Goal: Information Seeking & Learning: Learn about a topic

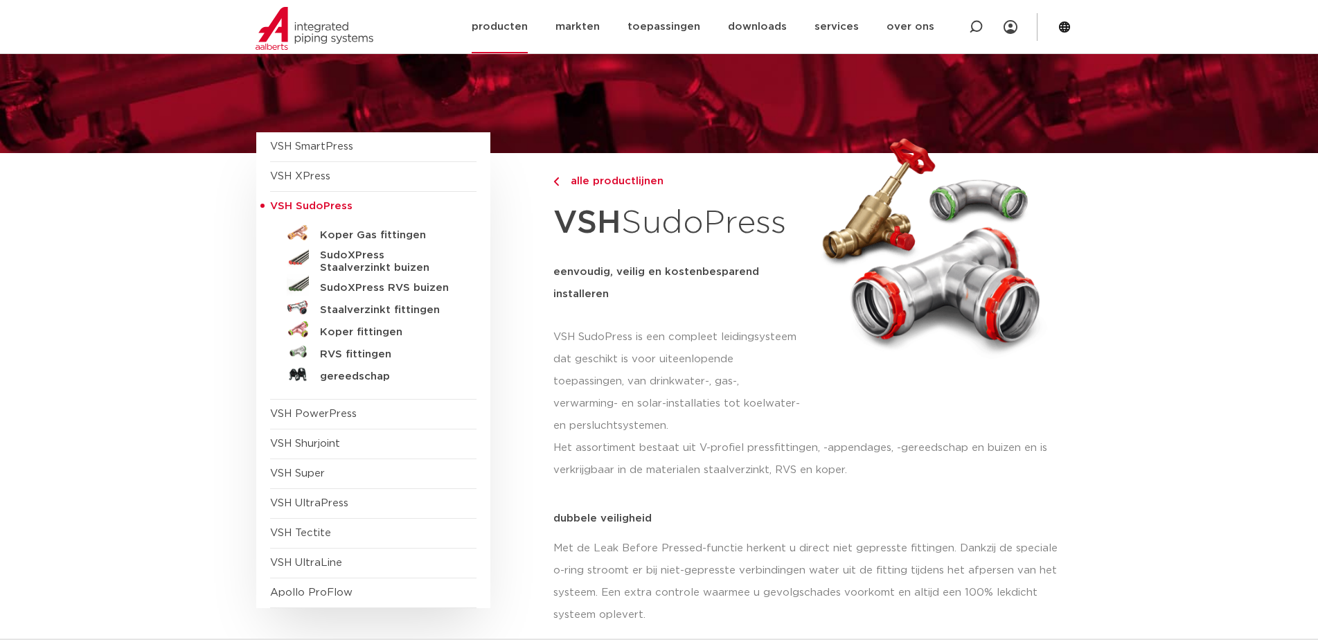
click at [524, 27] on link "producten" at bounding box center [500, 26] width 56 height 53
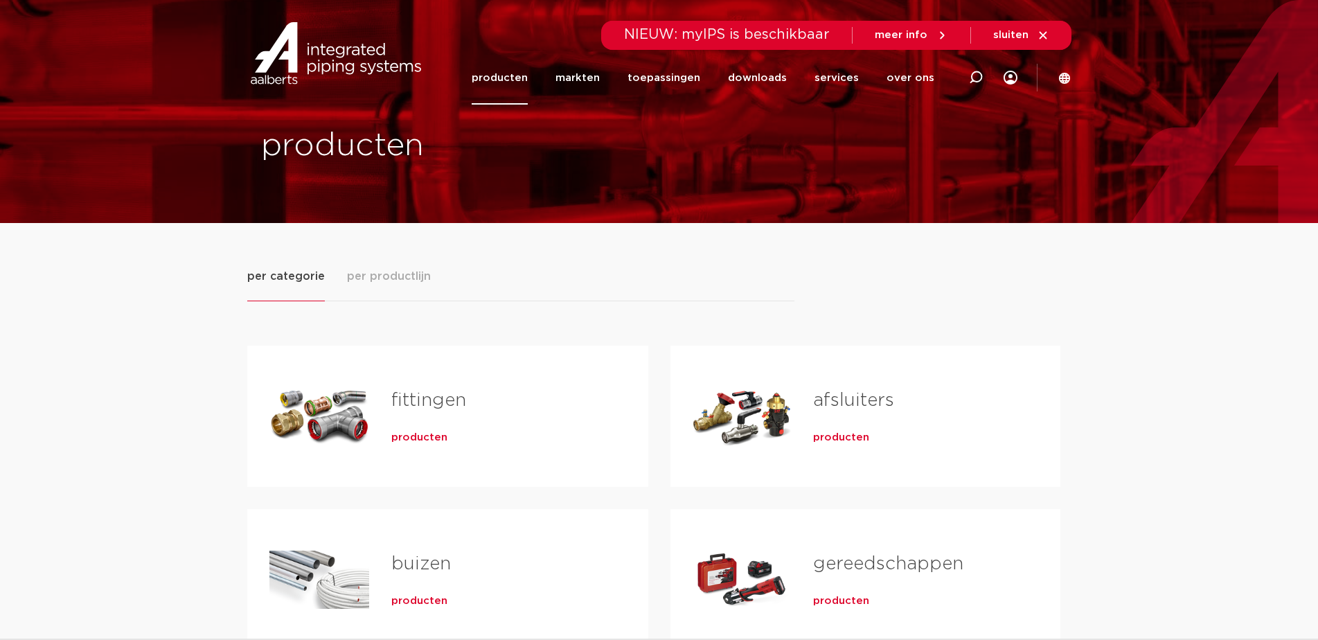
click at [429, 413] on h2 "fittingen" at bounding box center [497, 404] width 213 height 32
click at [428, 438] on span "producten" at bounding box center [419, 438] width 56 height 14
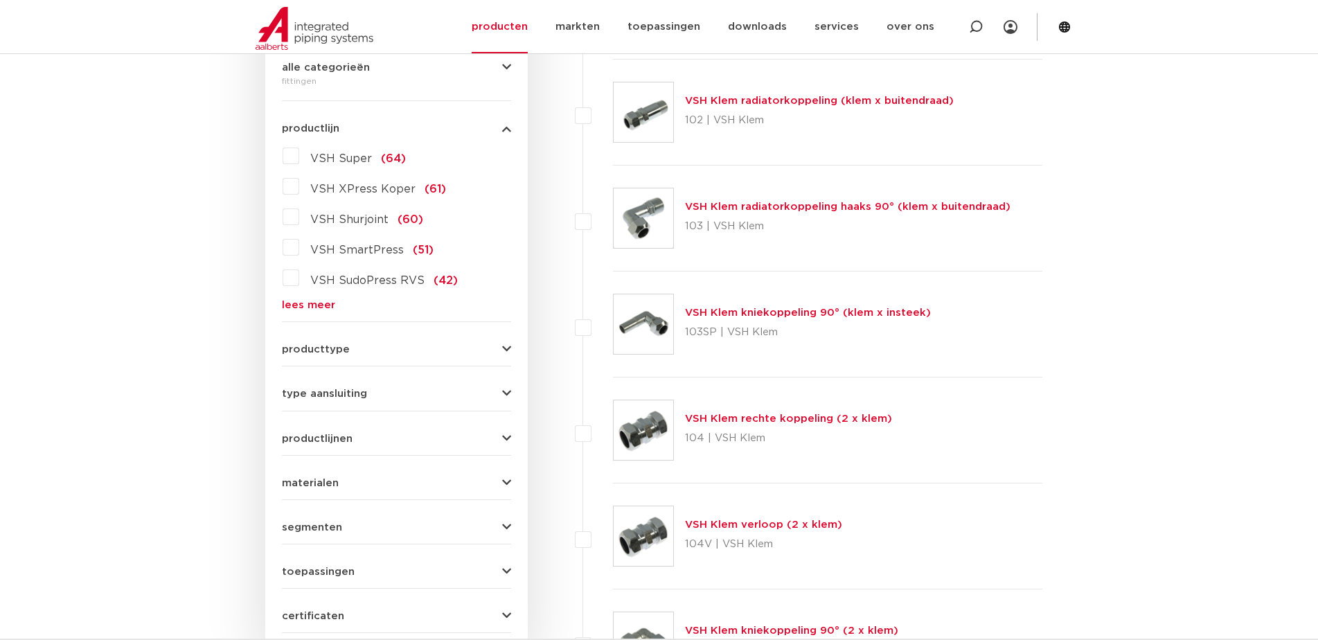
click at [324, 307] on link "lees meer" at bounding box center [396, 305] width 229 height 10
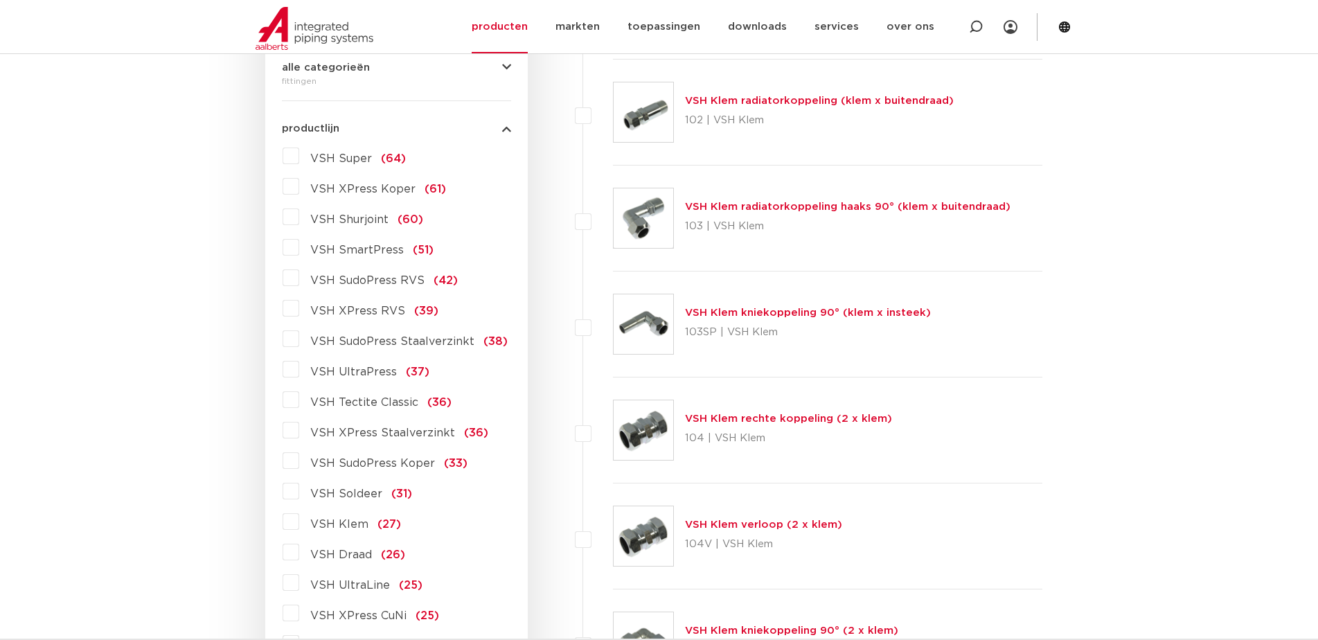
click at [299, 341] on label "VSH SudoPress Staalverzinkt (38)" at bounding box center [403, 339] width 208 height 22
click at [0, 0] on input "VSH SudoPress Staalverzinkt (38)" at bounding box center [0, 0] width 0 height 0
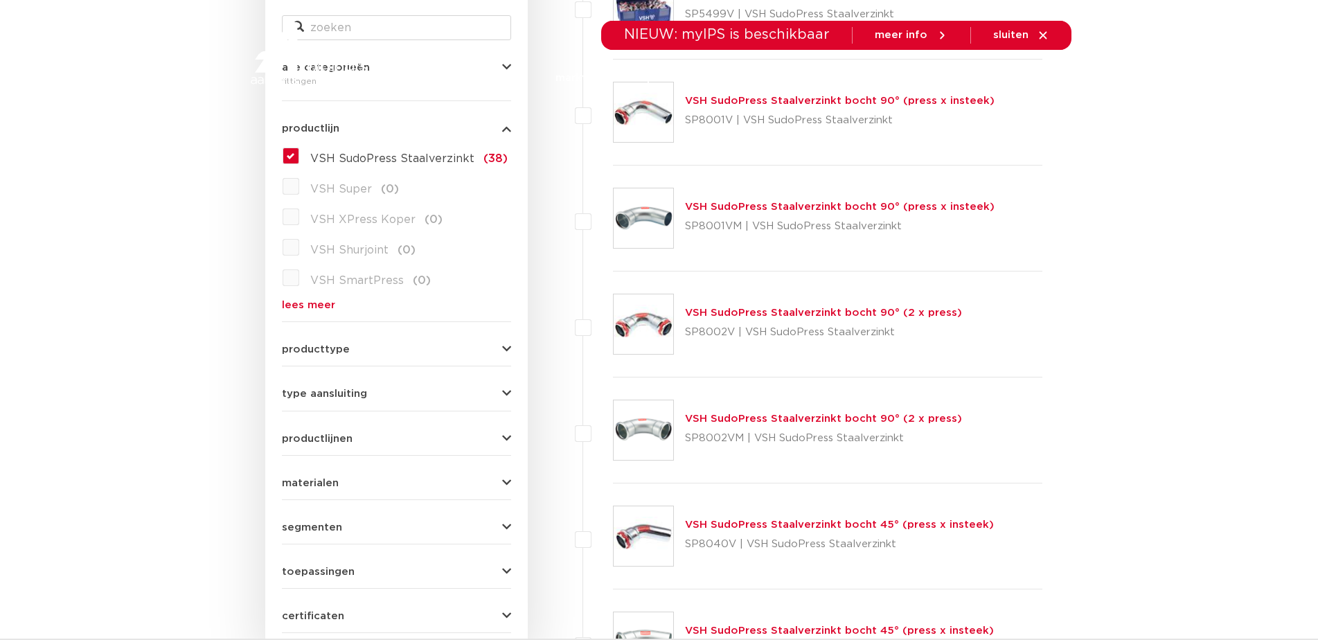
click at [811, 314] on link "VSH SudoPress Staalverzinkt bocht 90° (2 x press)" at bounding box center [823, 312] width 277 height 10
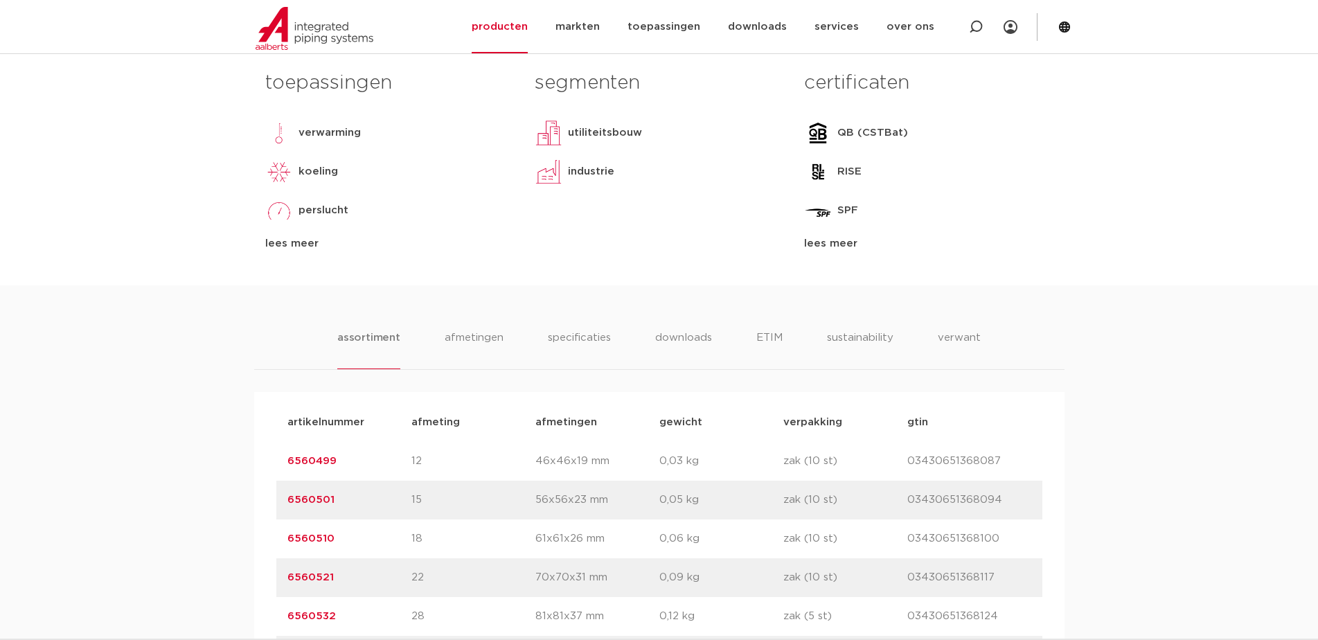
scroll to position [831, 0]
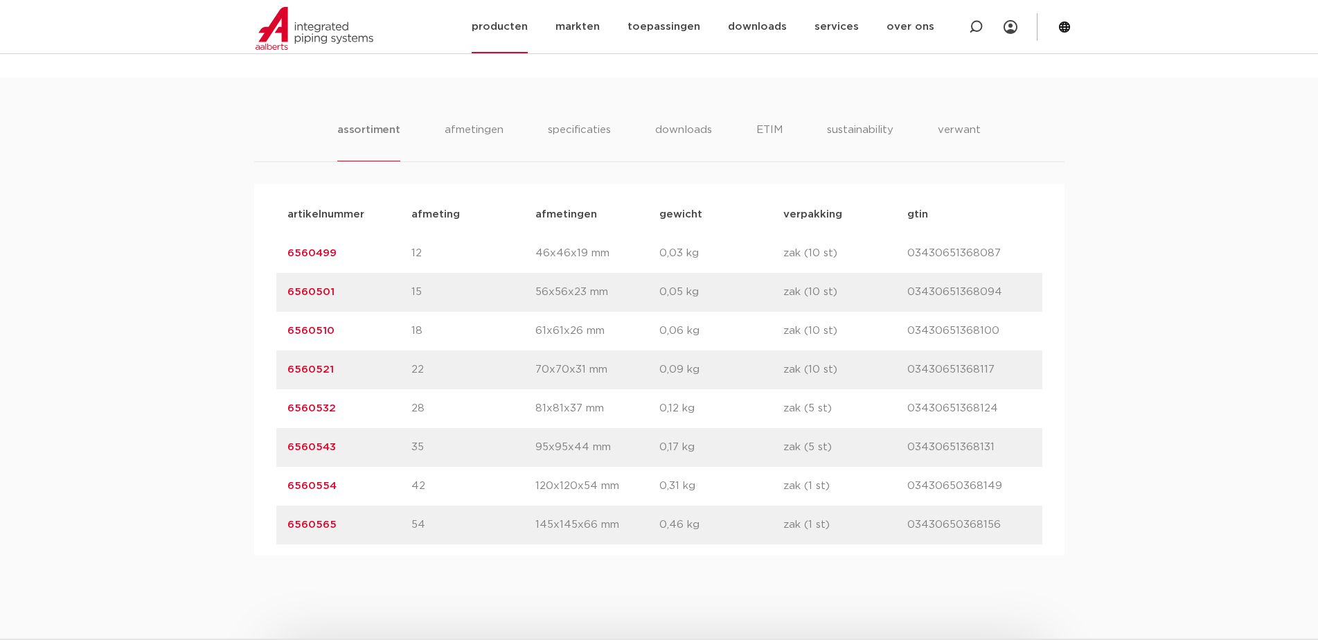
click at [528, 33] on link "producten" at bounding box center [500, 26] width 56 height 53
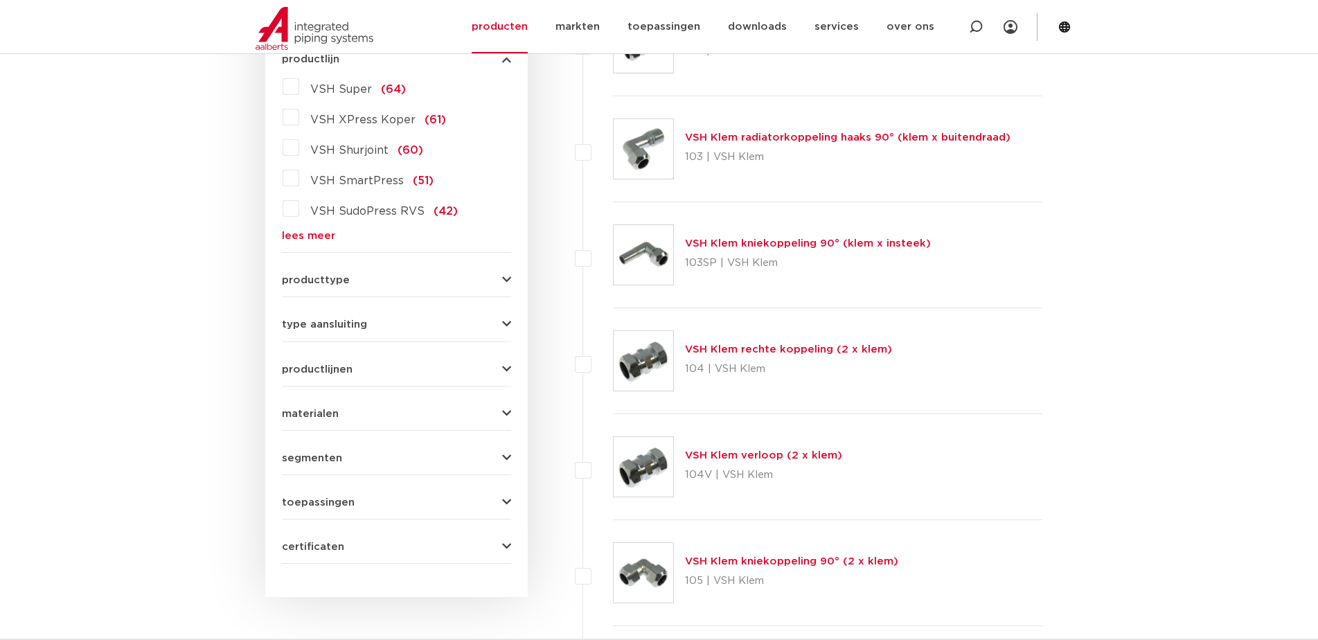
click at [307, 232] on link "lees meer" at bounding box center [396, 236] width 229 height 10
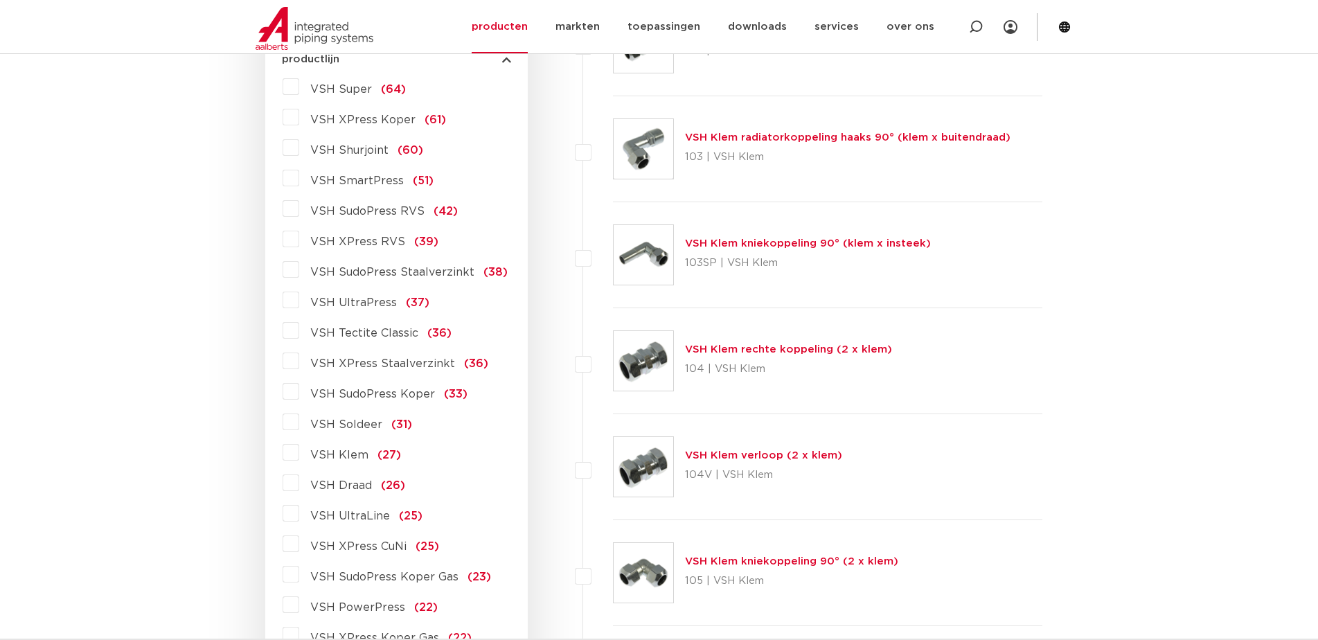
click at [299, 271] on label "VSH SudoPress Staalverzinkt (38)" at bounding box center [403, 269] width 208 height 22
click at [0, 0] on input "VSH SudoPress Staalverzinkt (38)" at bounding box center [0, 0] width 0 height 0
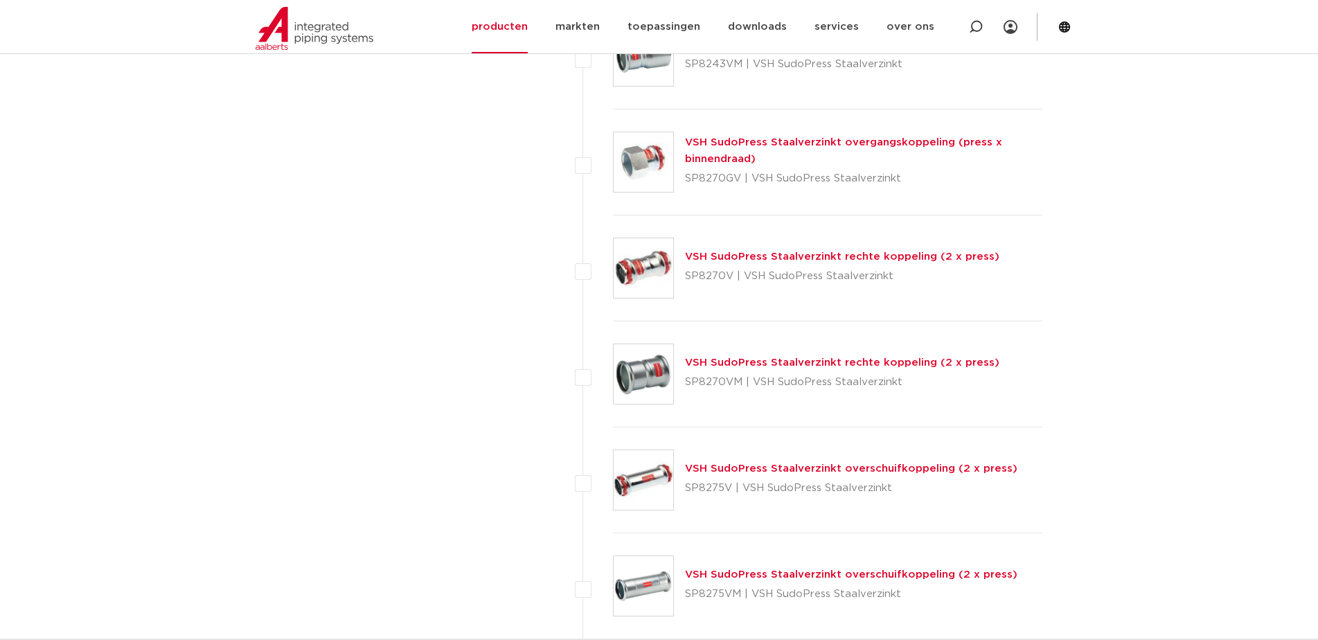
scroll to position [2770, 0]
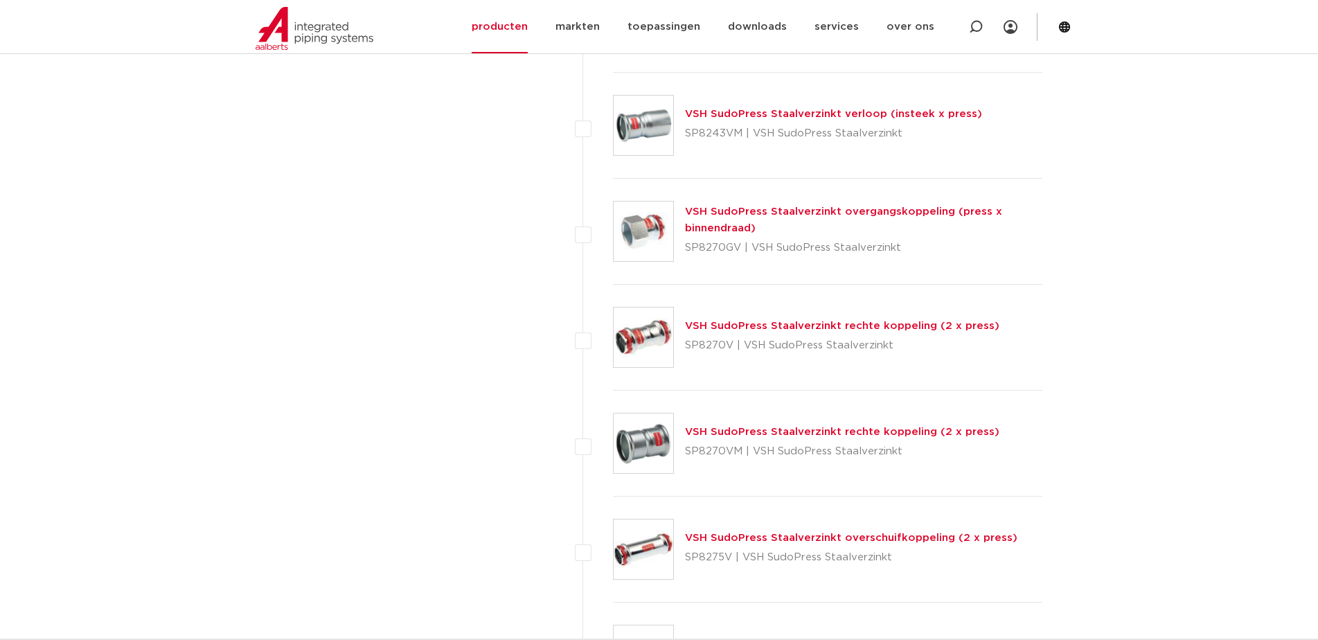
click at [768, 118] on link "VSH SudoPress Staalverzinkt verloop (insteek x press)" at bounding box center [833, 114] width 297 height 10
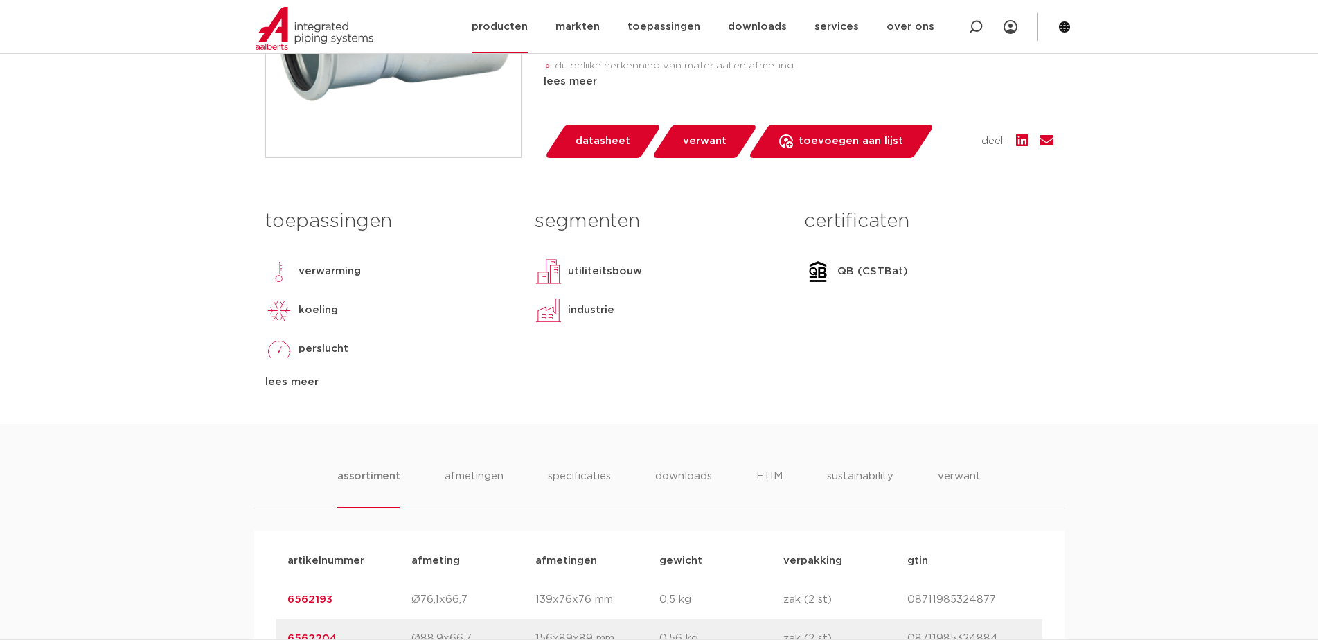
scroll to position [208, 0]
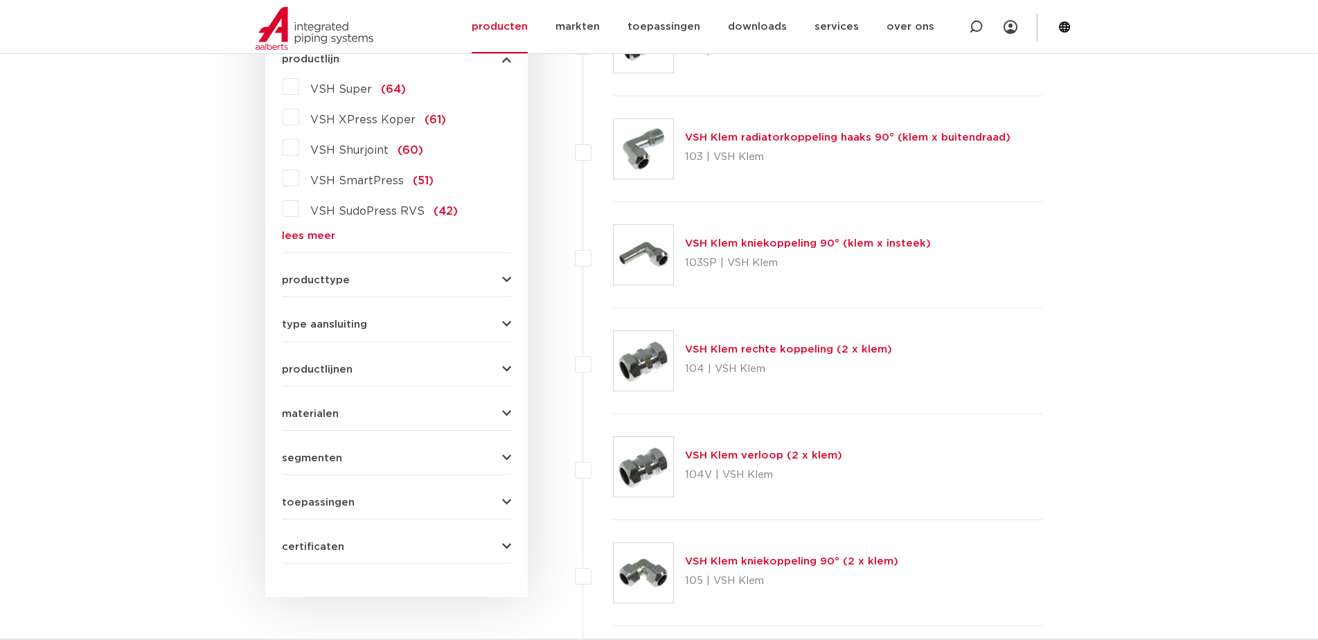
scroll to position [139, 0]
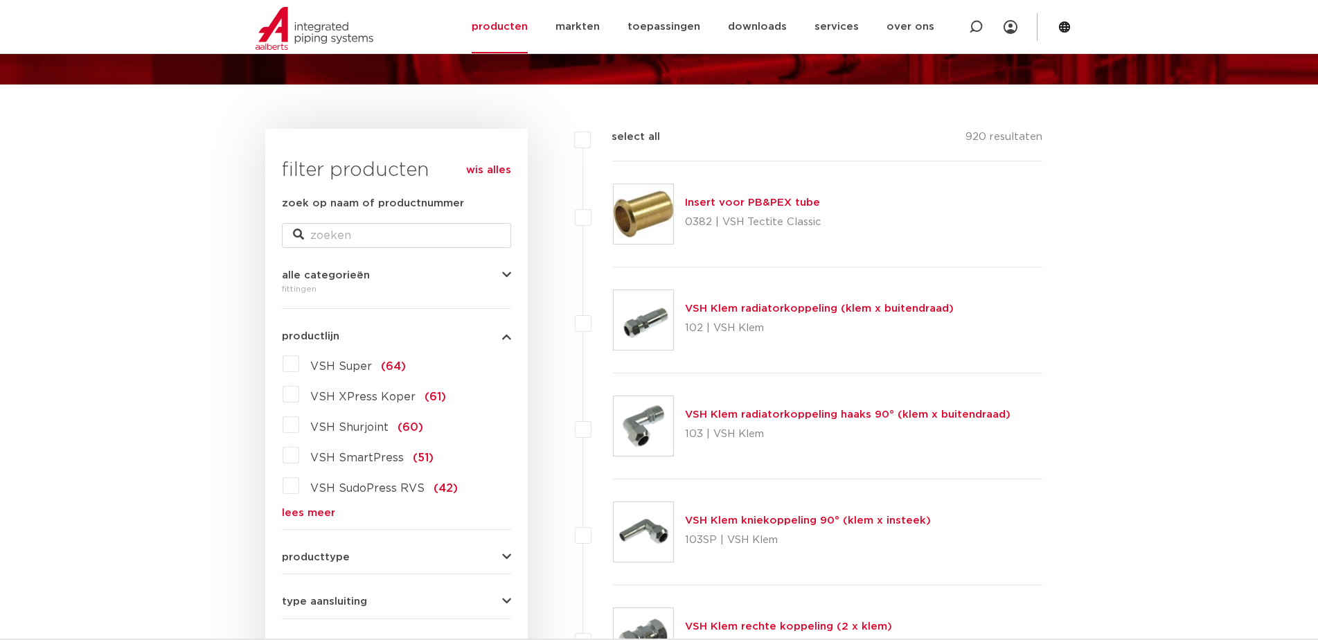
click at [319, 517] on link "lees meer" at bounding box center [396, 513] width 229 height 10
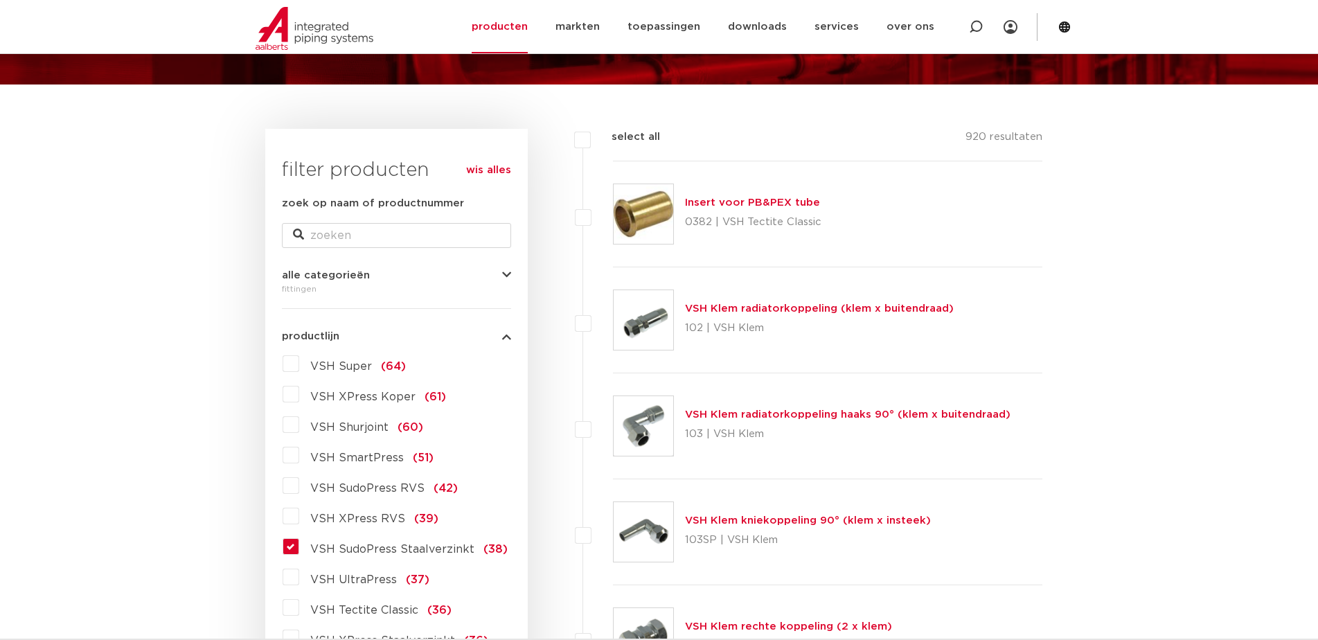
scroll to position [277, 0]
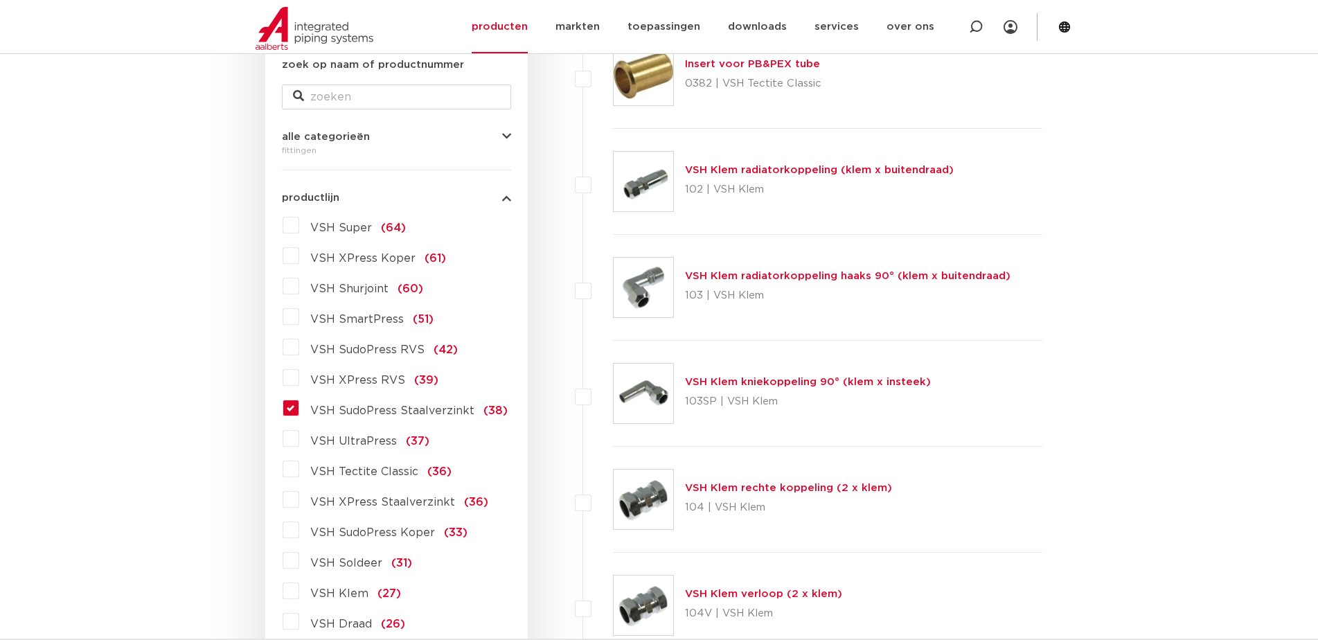
click at [299, 416] on label "VSH SudoPress Staalverzinkt (38)" at bounding box center [403, 408] width 208 height 22
click at [0, 0] on input "VSH SudoPress Staalverzinkt (38)" at bounding box center [0, 0] width 0 height 0
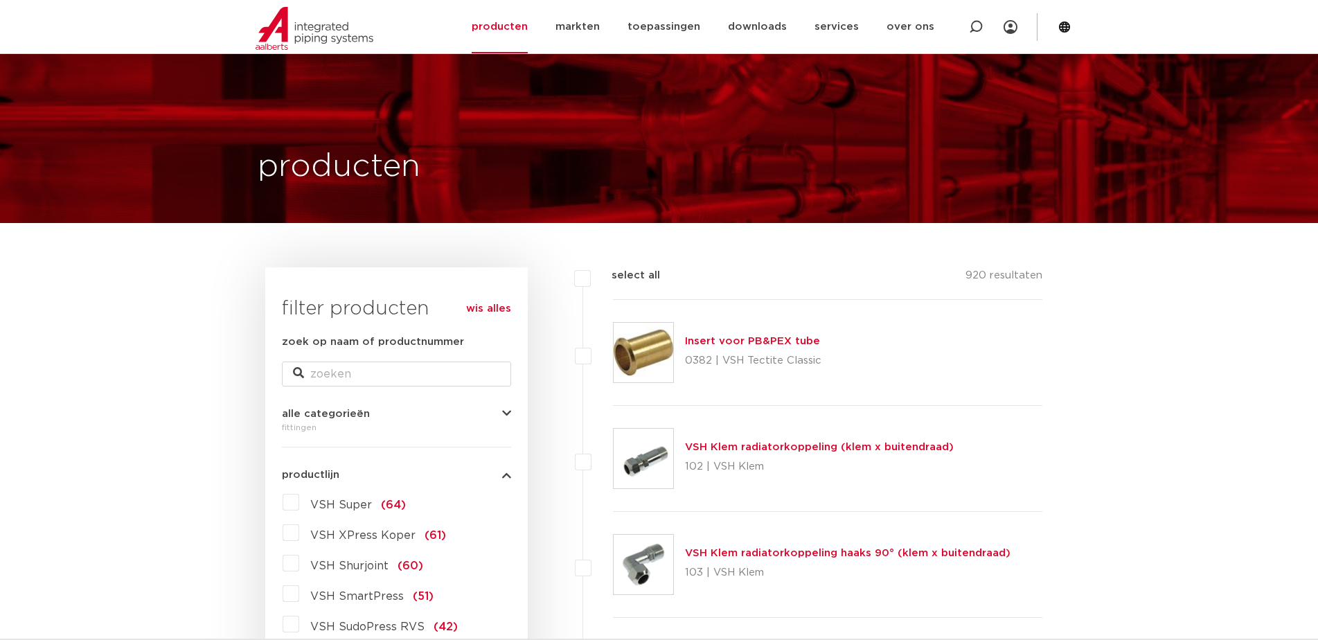
scroll to position [139, 0]
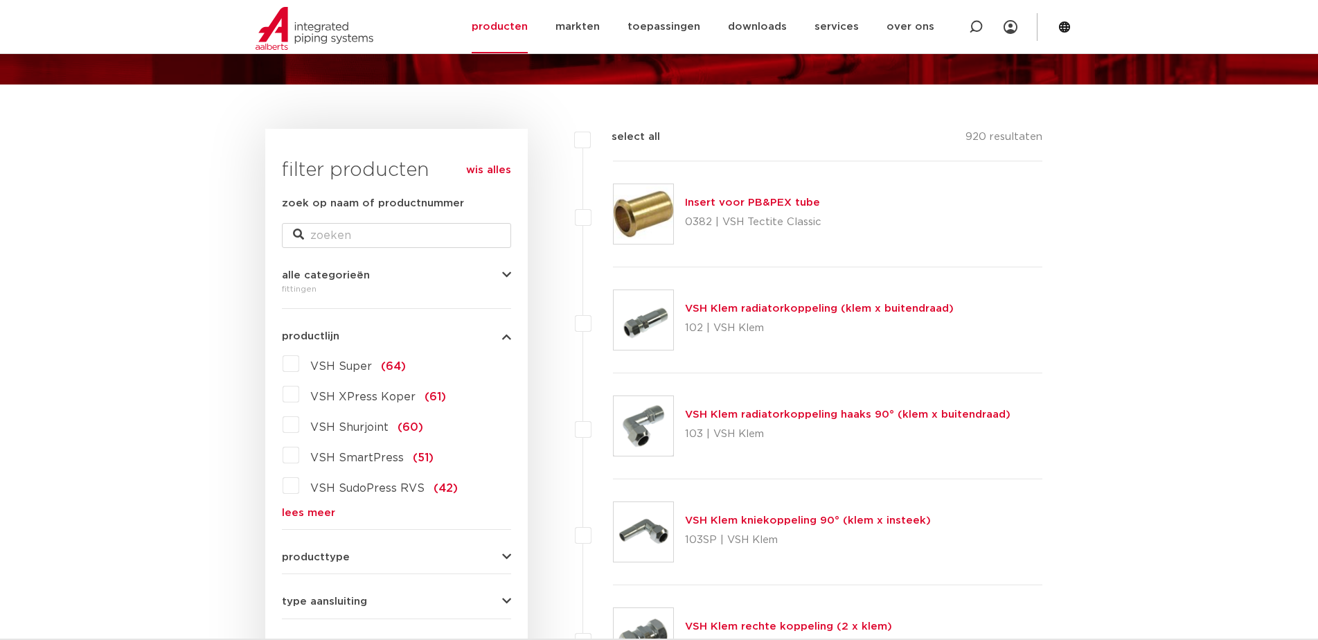
click at [301, 514] on link "lees meer" at bounding box center [396, 513] width 229 height 10
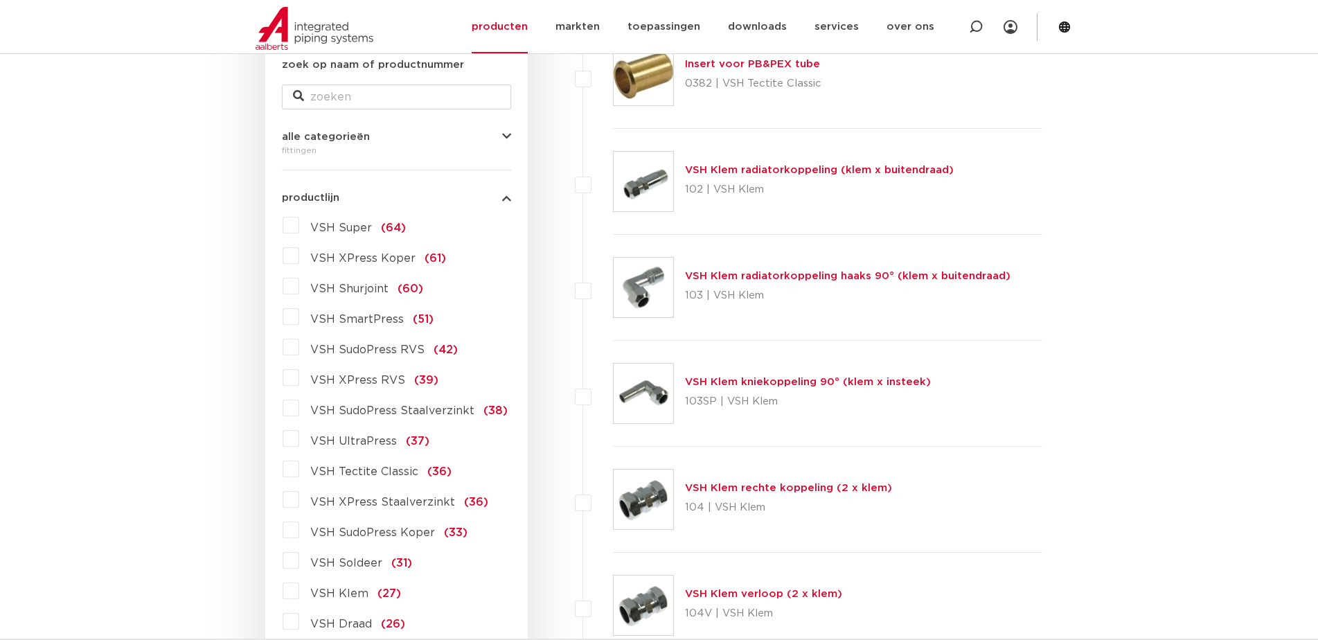
click at [299, 409] on label "VSH SudoPress Staalverzinkt (38)" at bounding box center [403, 408] width 208 height 22
click at [0, 0] on input "VSH SudoPress Staalverzinkt (38)" at bounding box center [0, 0] width 0 height 0
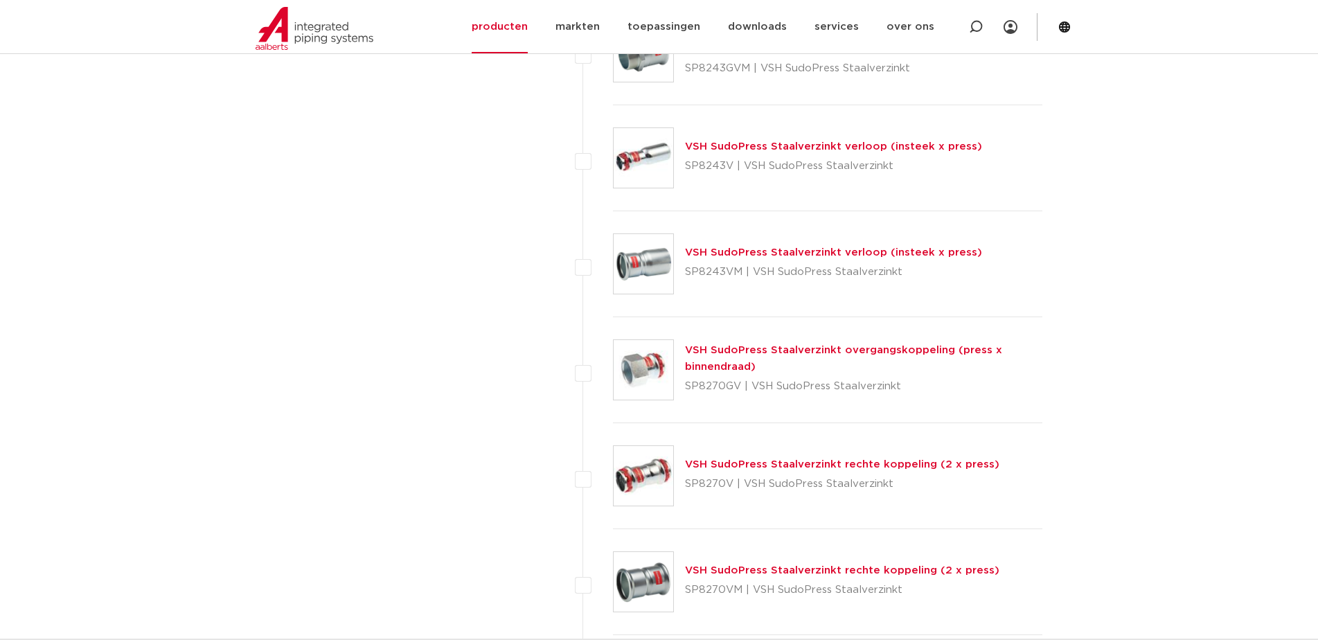
scroll to position [2493, 0]
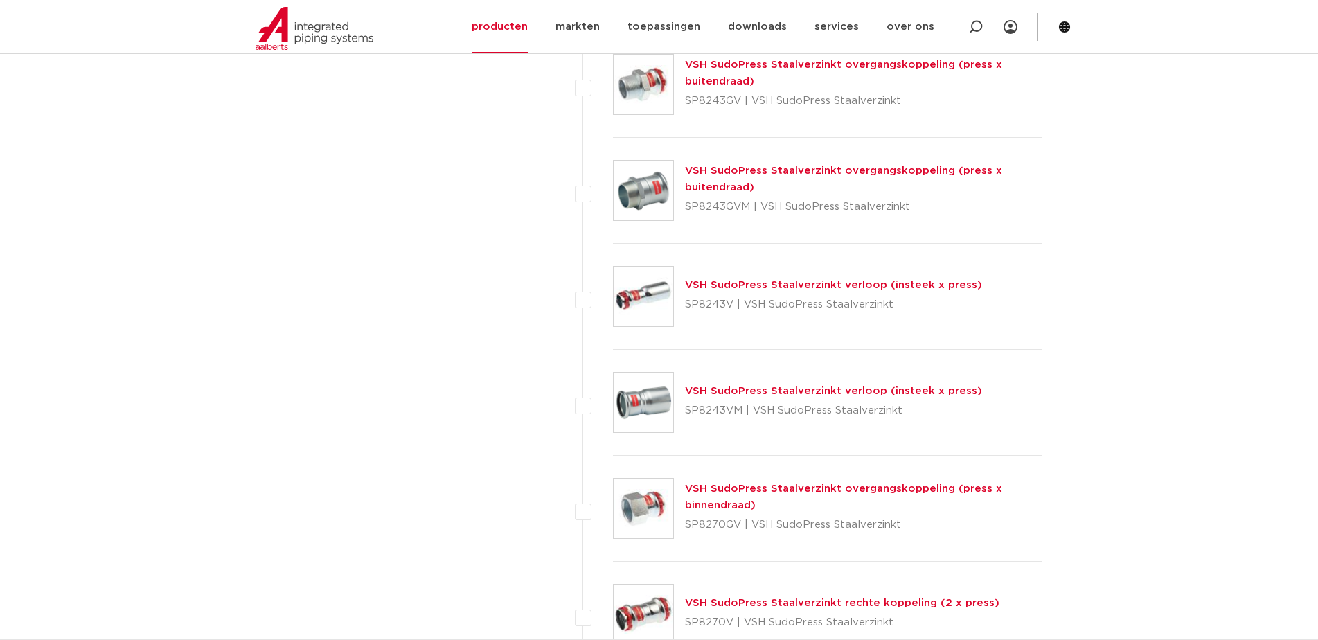
click at [766, 284] on link "VSH SudoPress Staalverzinkt verloop (insteek x press)" at bounding box center [833, 285] width 297 height 10
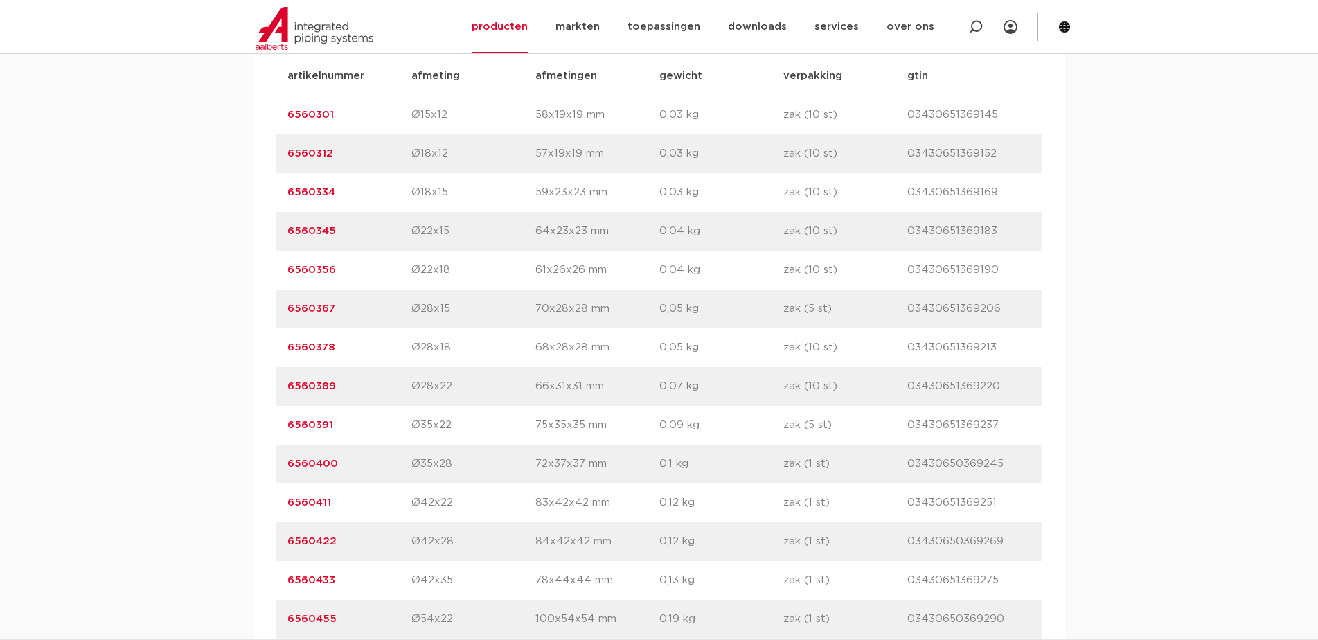
scroll to position [1039, 0]
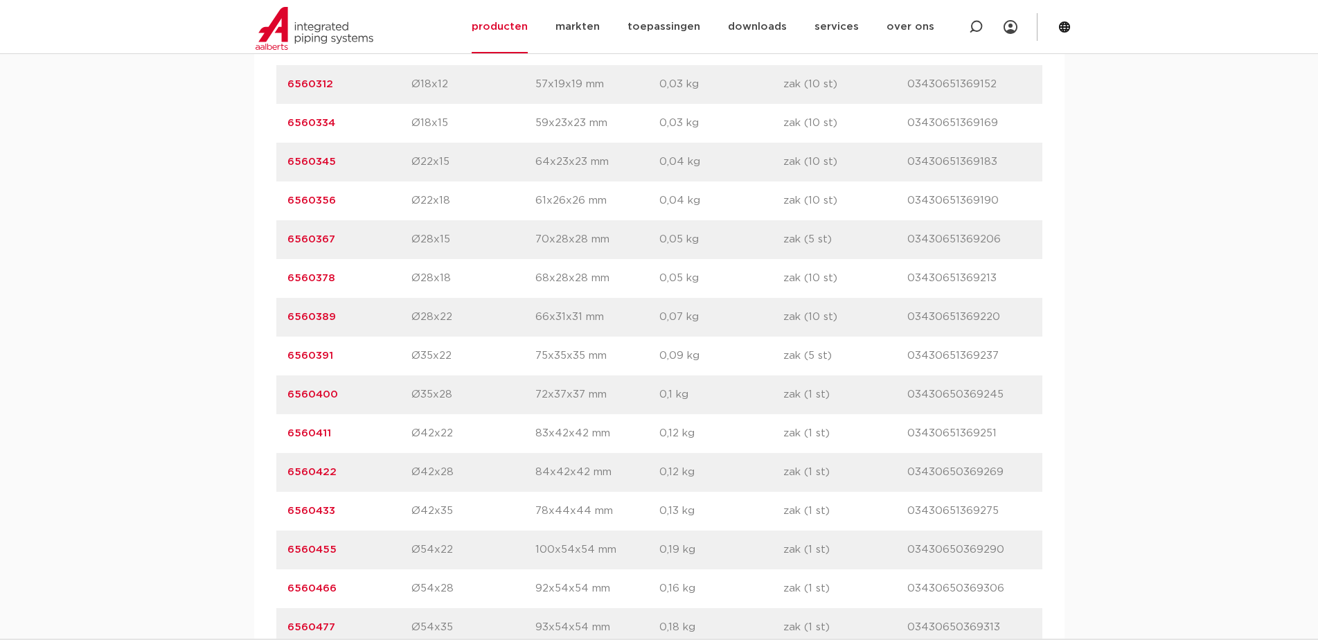
click at [341, 564] on div "artikelnummer 6560455 afmeting Ø54x22 afmetingen 100x54x54 mm gewicht 0,19 kg v…" at bounding box center [659, 549] width 766 height 39
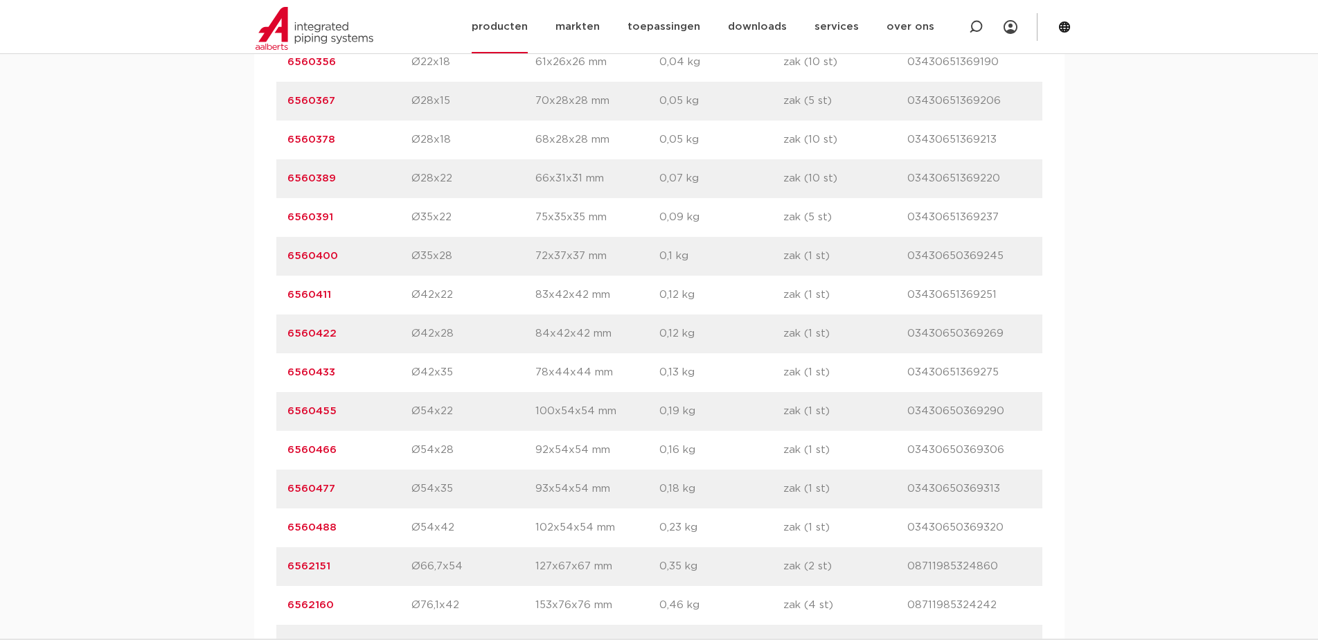
click at [521, 25] on link "producten" at bounding box center [500, 26] width 56 height 53
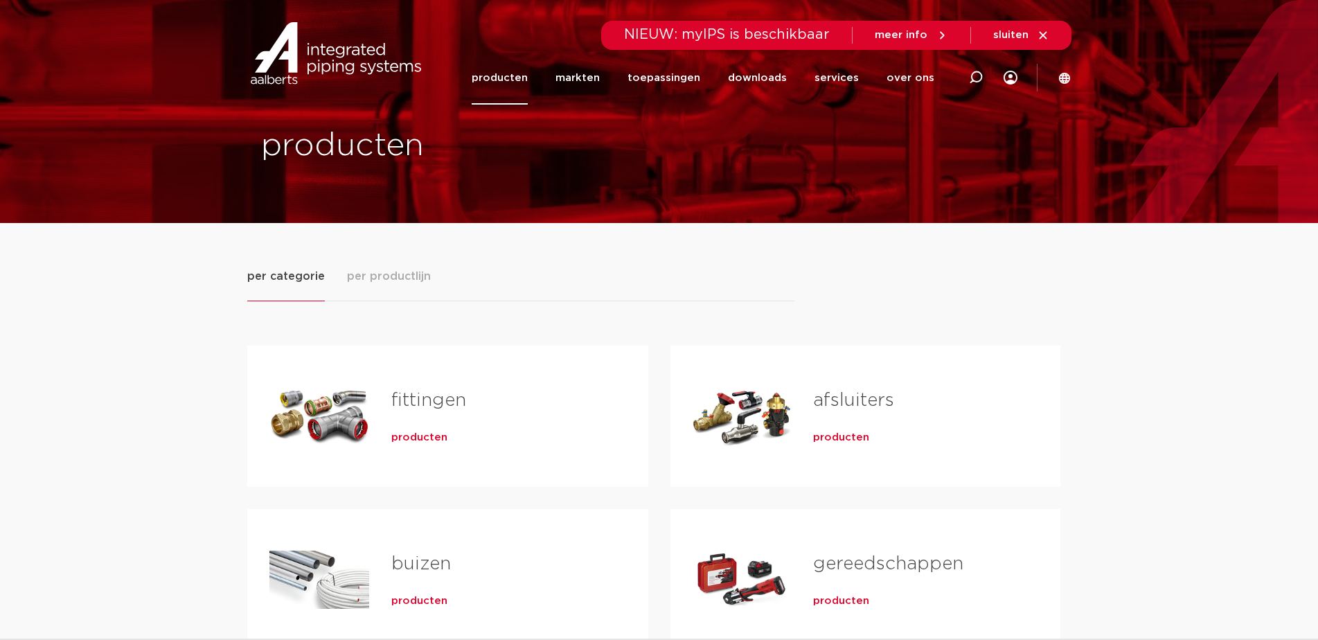
click at [426, 411] on h2 "fittingen" at bounding box center [497, 404] width 213 height 32
click at [425, 447] on div "fittingen producten" at bounding box center [497, 416] width 257 height 97
click at [428, 439] on span "producten" at bounding box center [419, 438] width 56 height 14
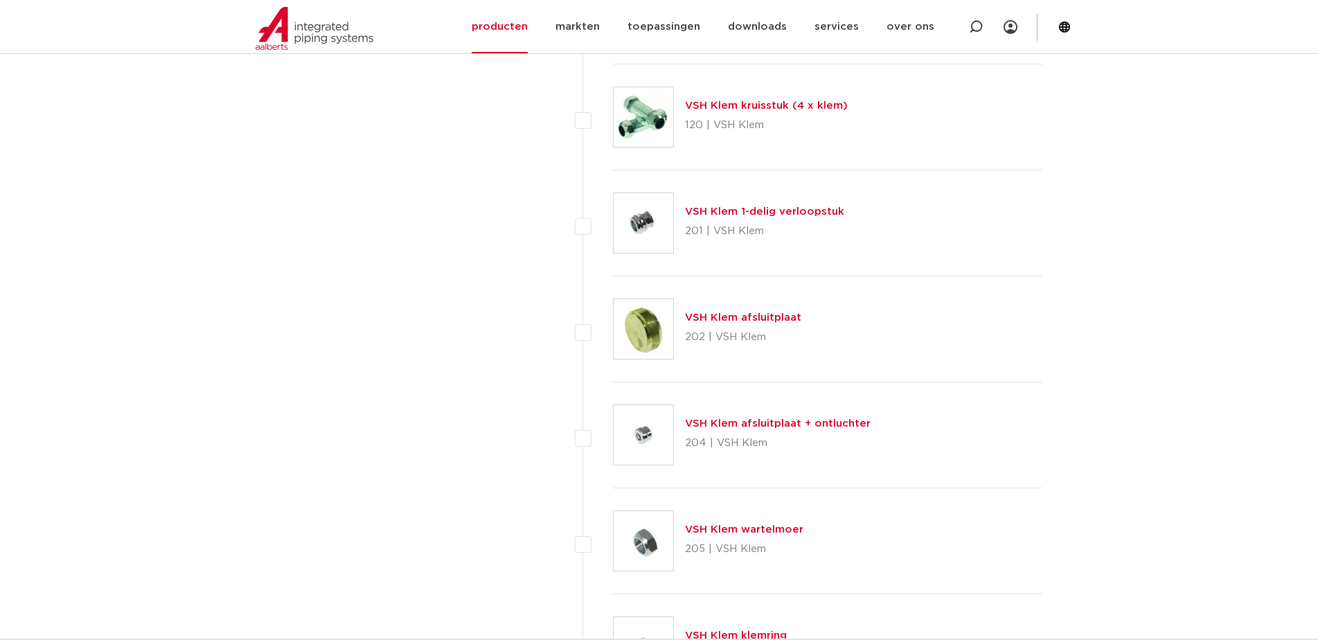
scroll to position [2216, 0]
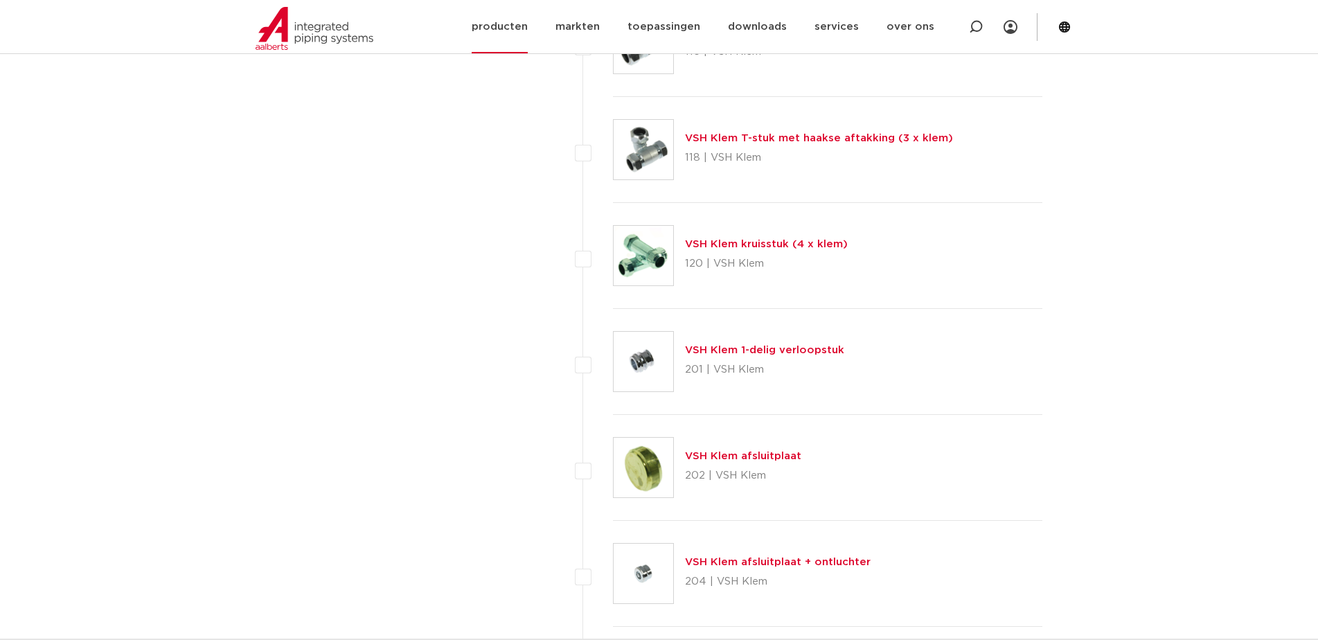
click at [515, 26] on link "producten" at bounding box center [500, 26] width 56 height 53
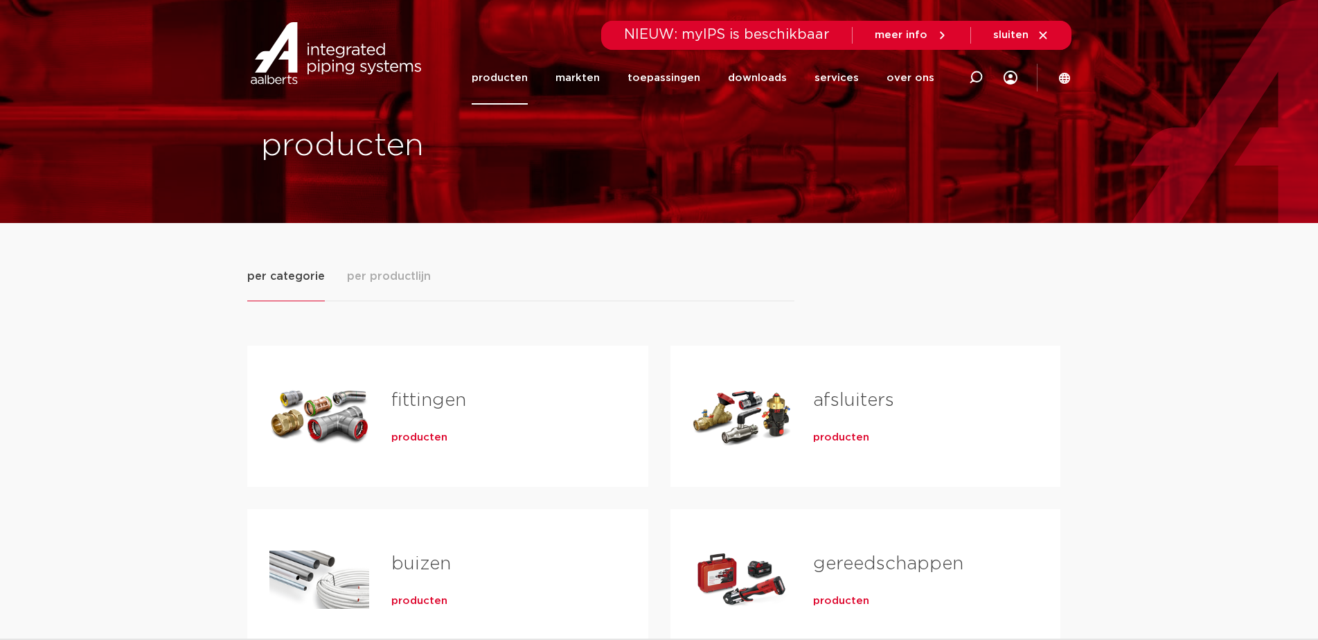
click at [426, 402] on link "fittingen" at bounding box center [428, 400] width 75 height 18
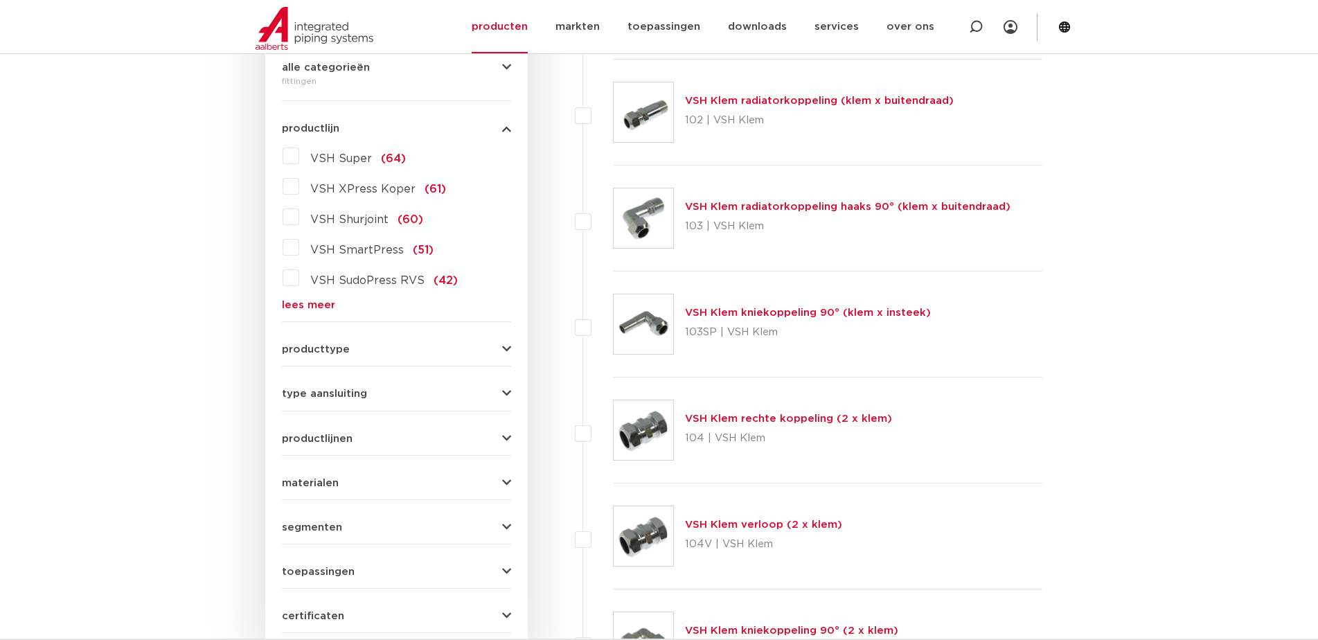
scroll to position [208, 0]
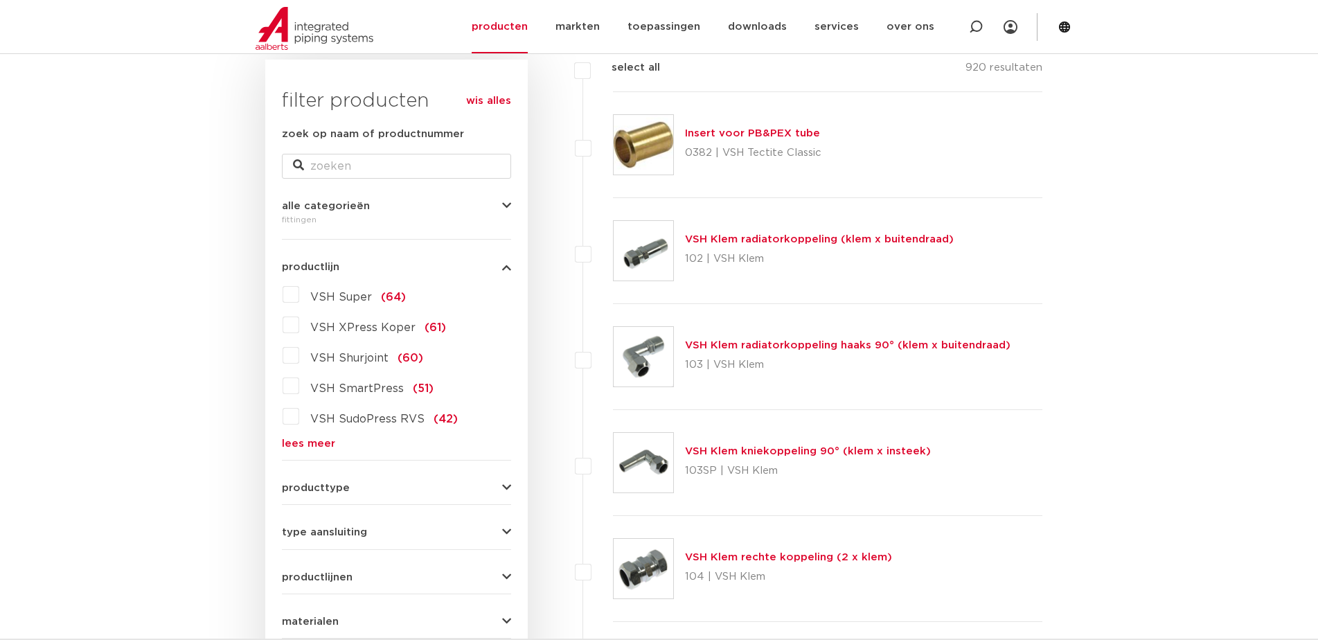
click at [295, 447] on link "lees meer" at bounding box center [396, 443] width 229 height 10
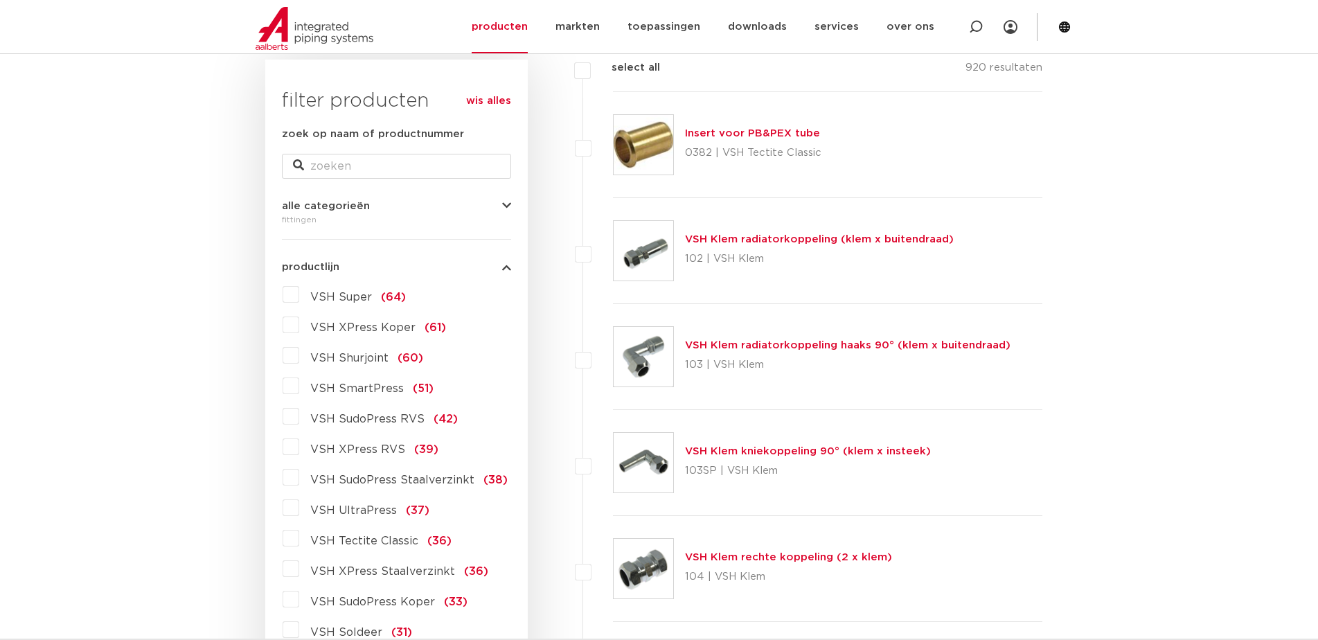
click at [299, 478] on label "VSH SudoPress Staalverzinkt (38)" at bounding box center [403, 477] width 208 height 22
click at [0, 0] on input "VSH SudoPress Staalverzinkt (38)" at bounding box center [0, 0] width 0 height 0
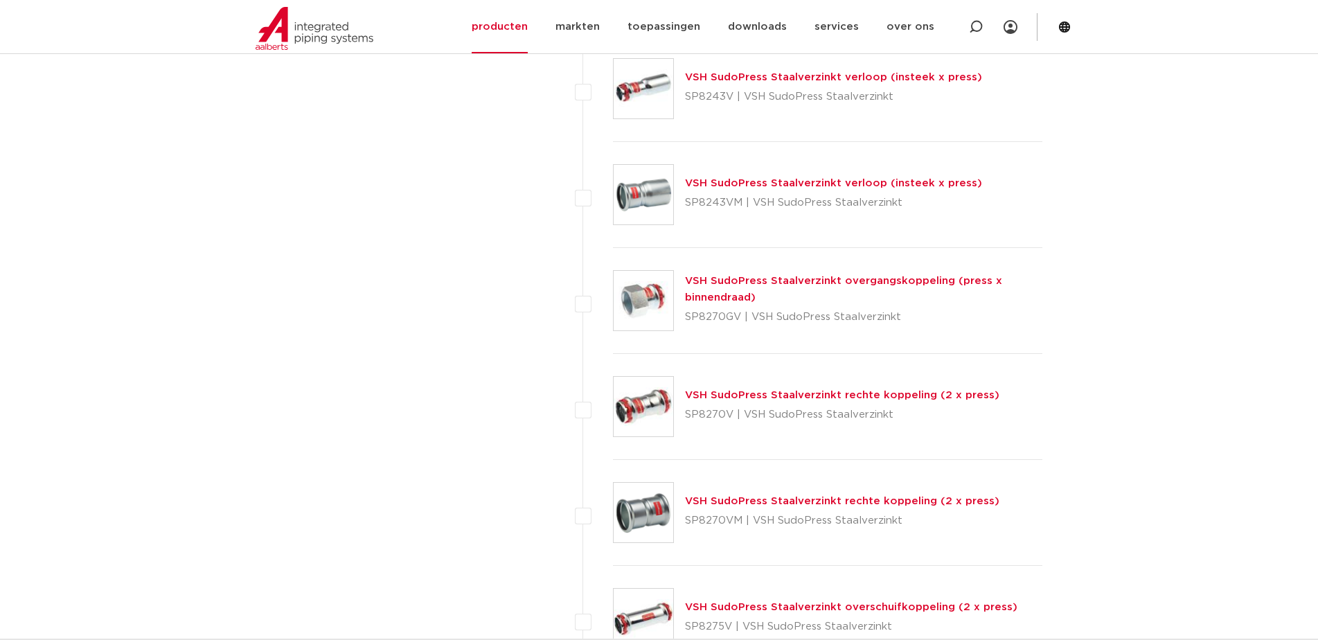
scroll to position [2770, 0]
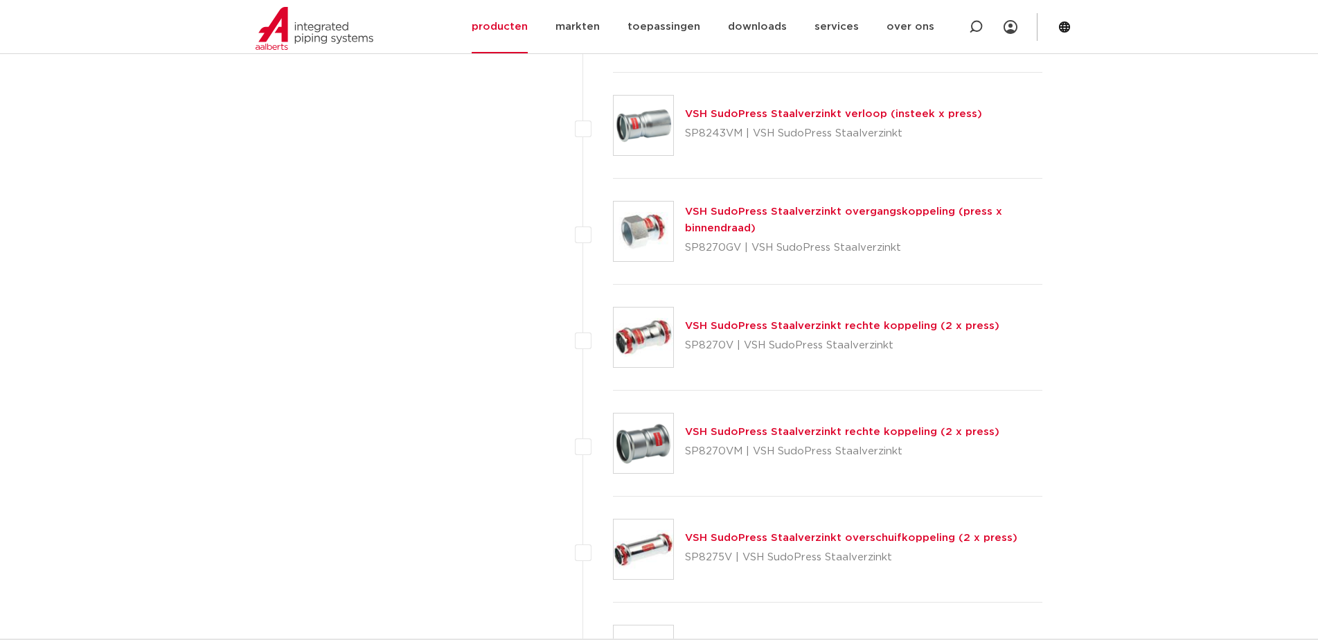
click at [812, 321] on link "VSH SudoPress Staalverzinkt rechte koppeling (2 x press)" at bounding box center [842, 326] width 314 height 10
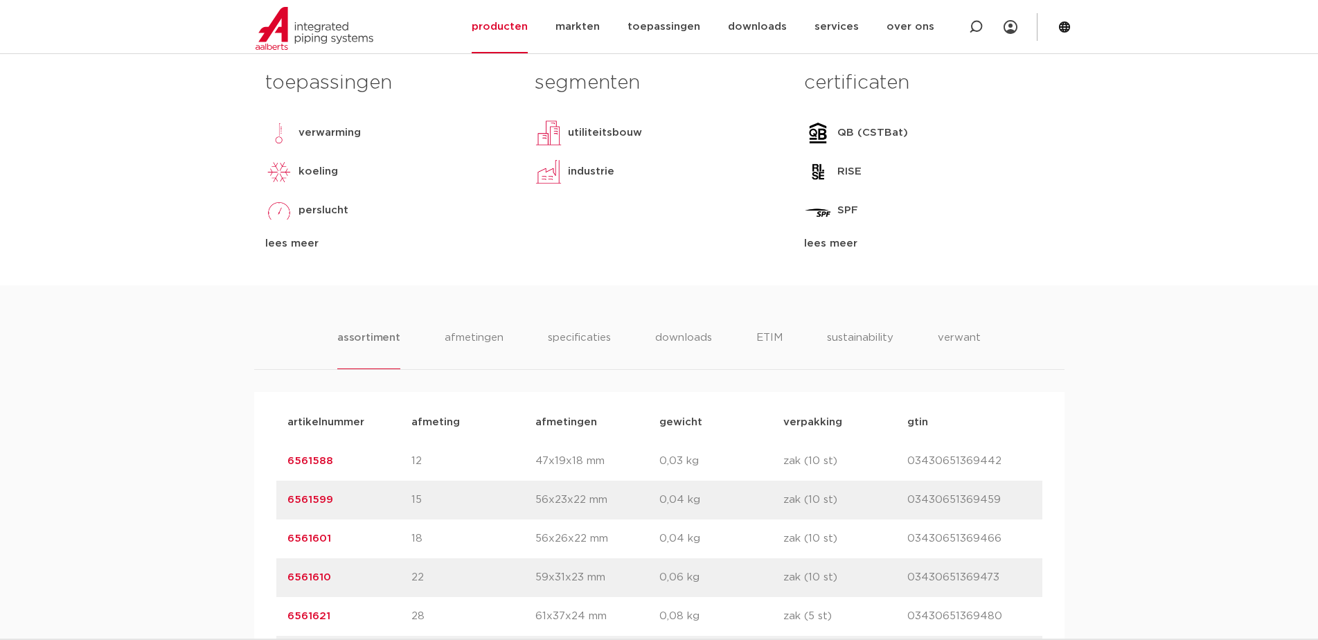
scroll to position [831, 0]
